Goal: Task Accomplishment & Management: Manage account settings

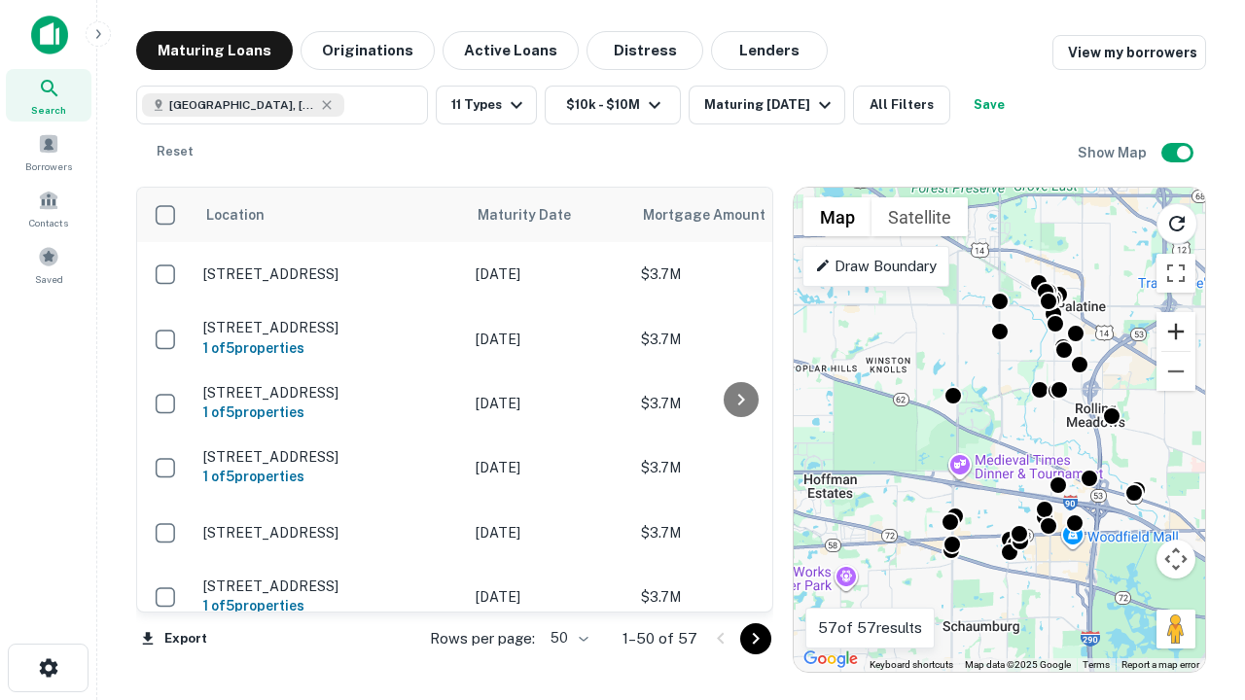
click at [1176, 332] on button "Zoom in" at bounding box center [1175, 331] width 39 height 39
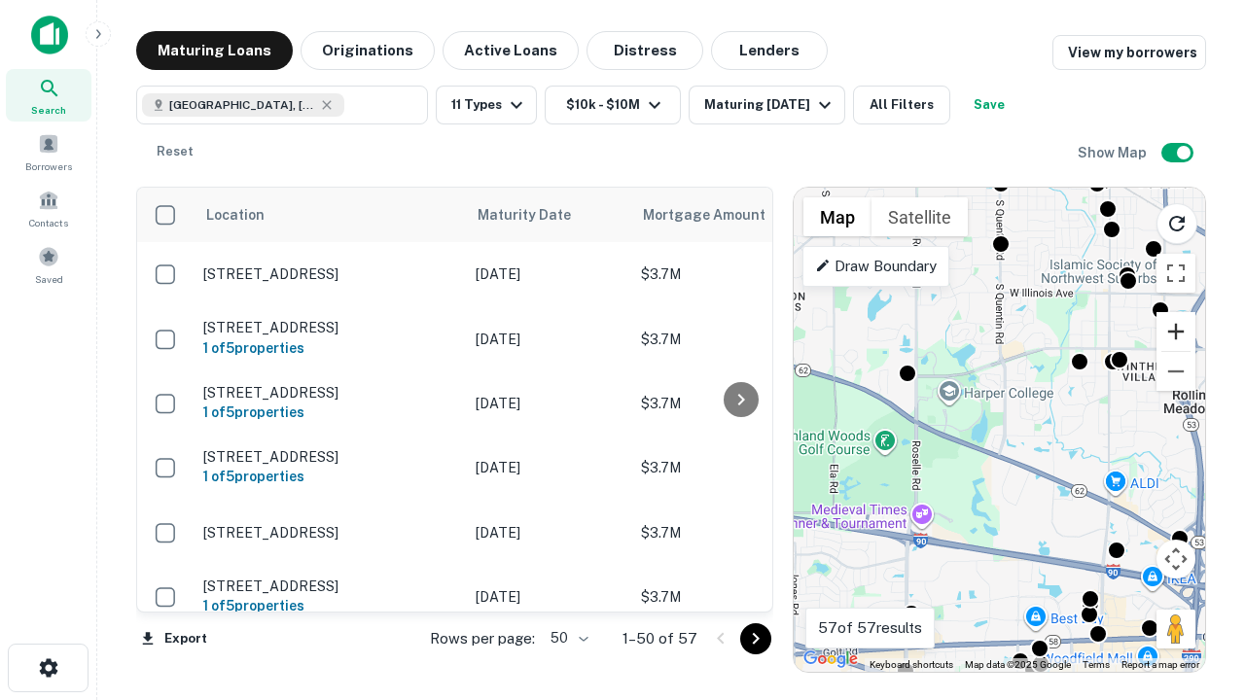
click at [1176, 332] on button "Zoom in" at bounding box center [1175, 331] width 39 height 39
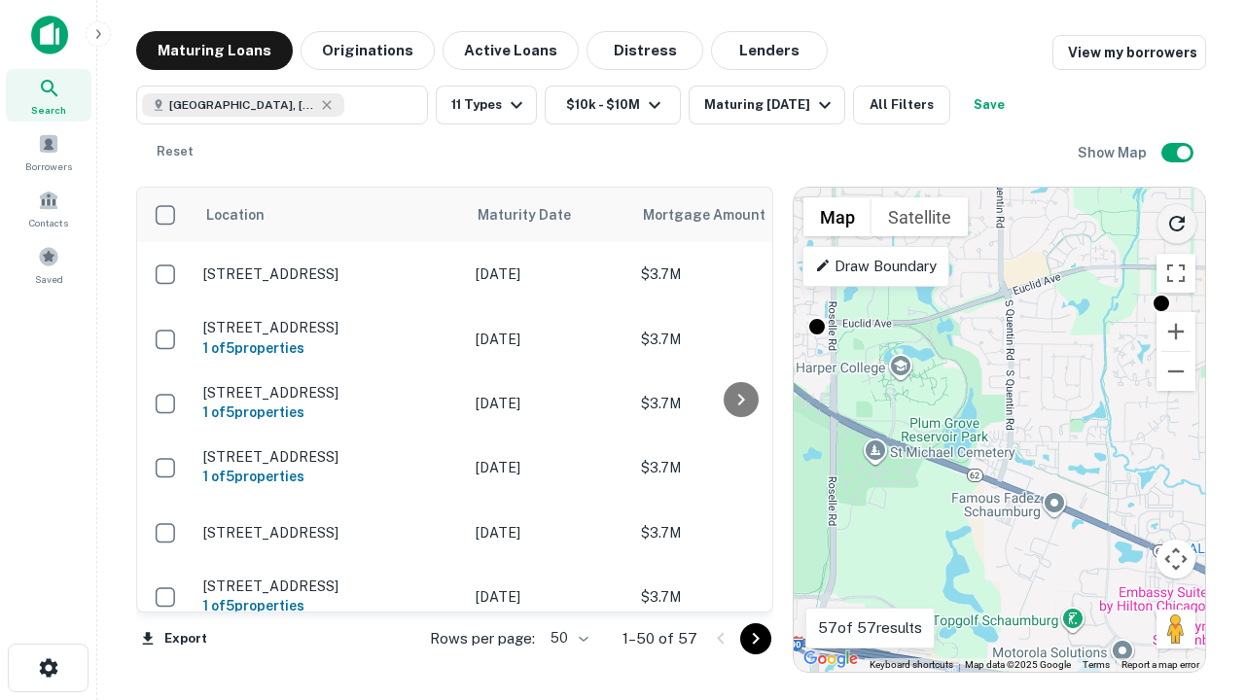
click at [1177, 220] on icon "Reload search area" at bounding box center [1176, 223] width 23 height 23
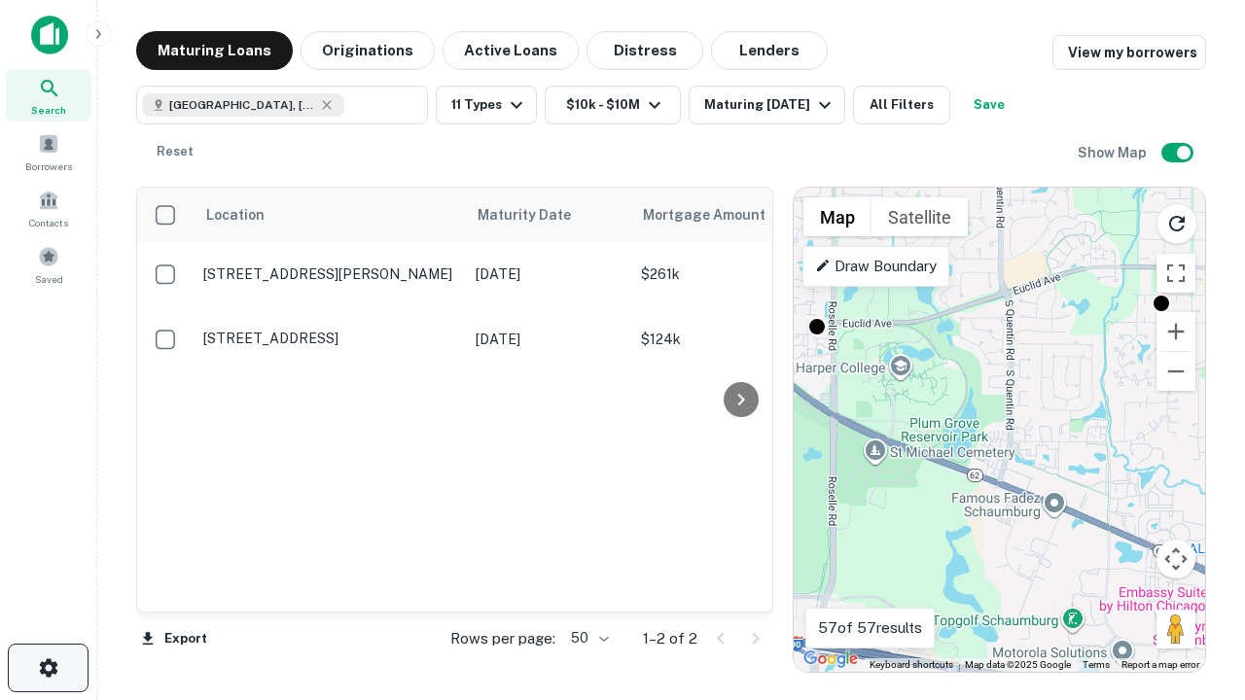
click at [48, 668] on icon "button" at bounding box center [48, 667] width 23 height 23
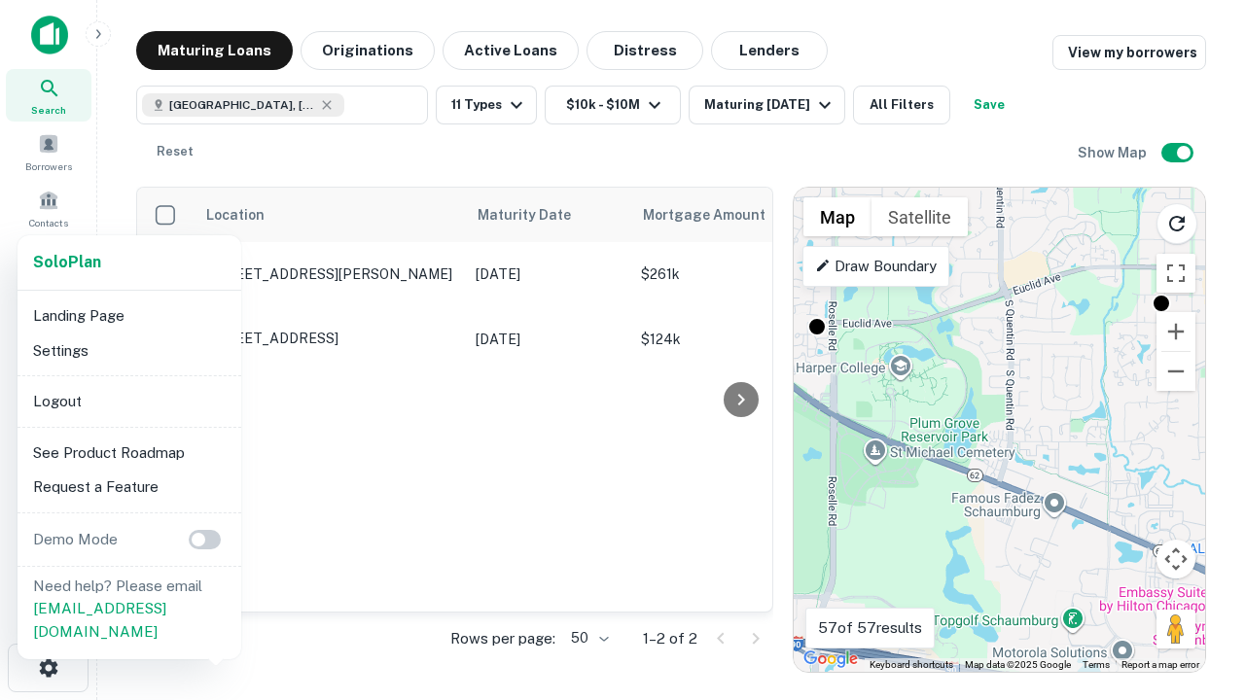
click at [128, 401] on li "Logout" at bounding box center [129, 401] width 208 height 35
